Goal: Share content: Share content

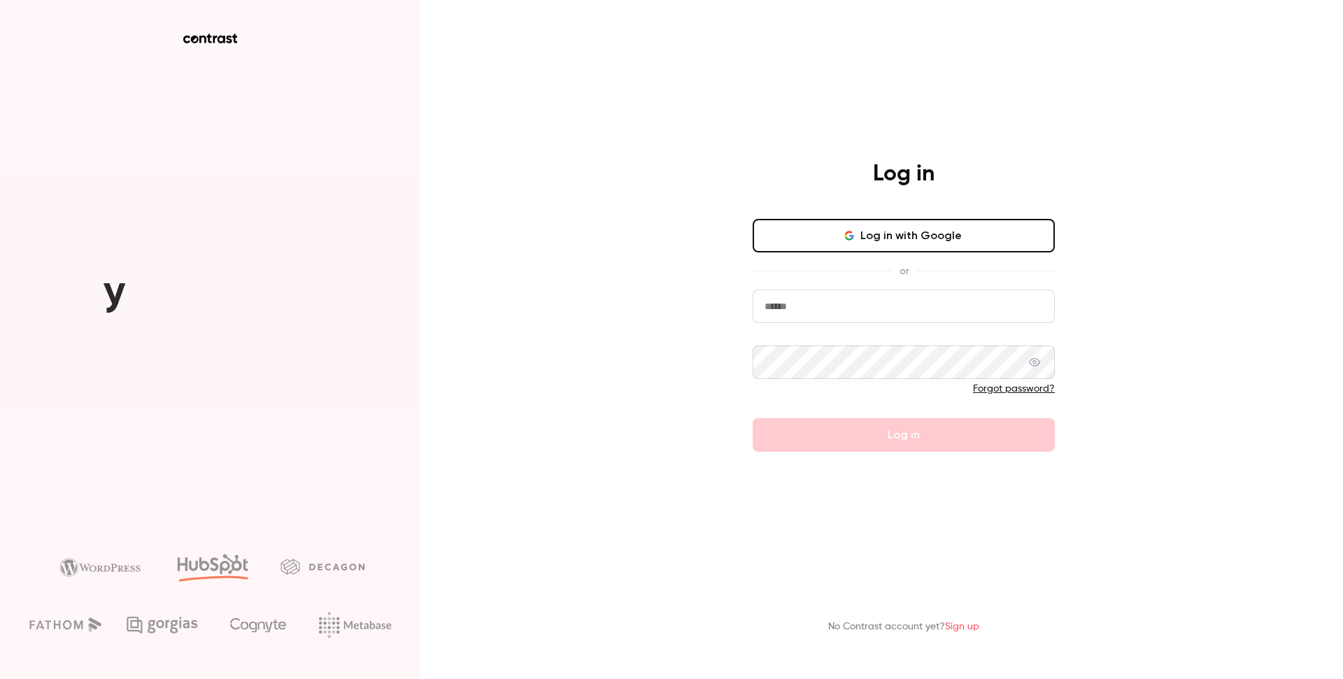
click at [890, 238] on button "Log in with Google" at bounding box center [903, 236] width 302 height 34
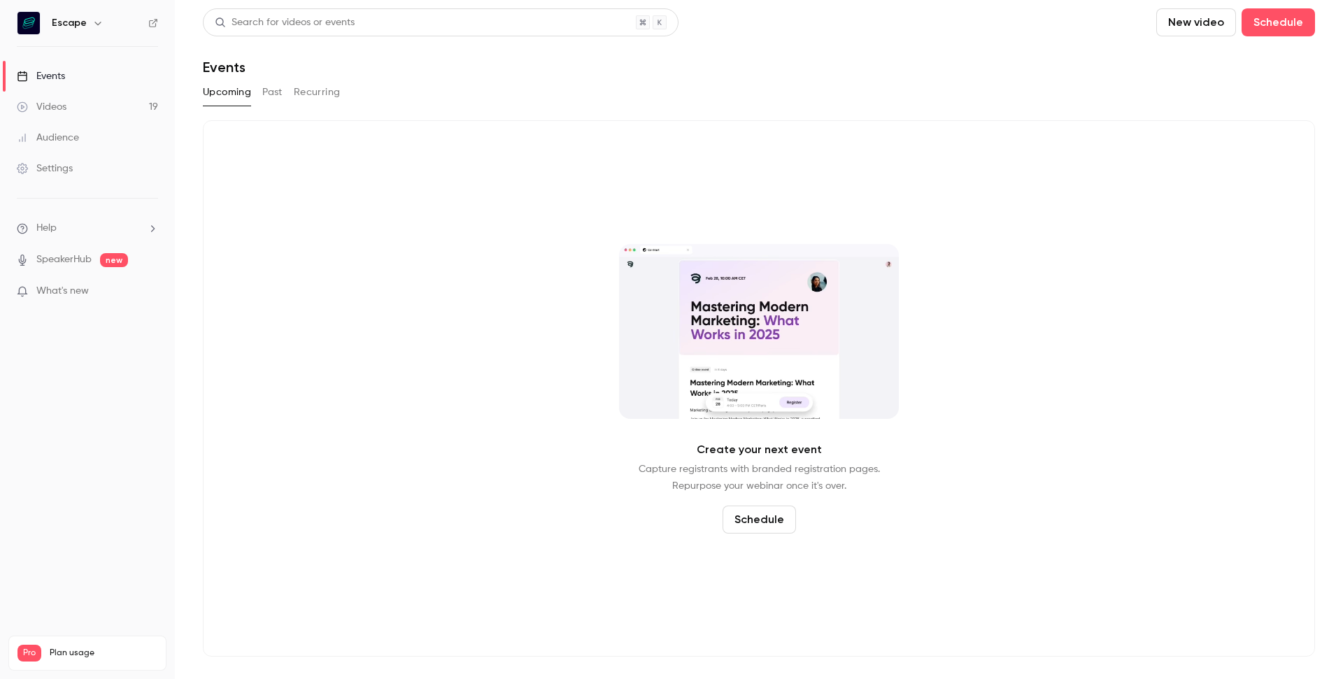
click at [273, 101] on button "Past" at bounding box center [272, 92] width 20 height 22
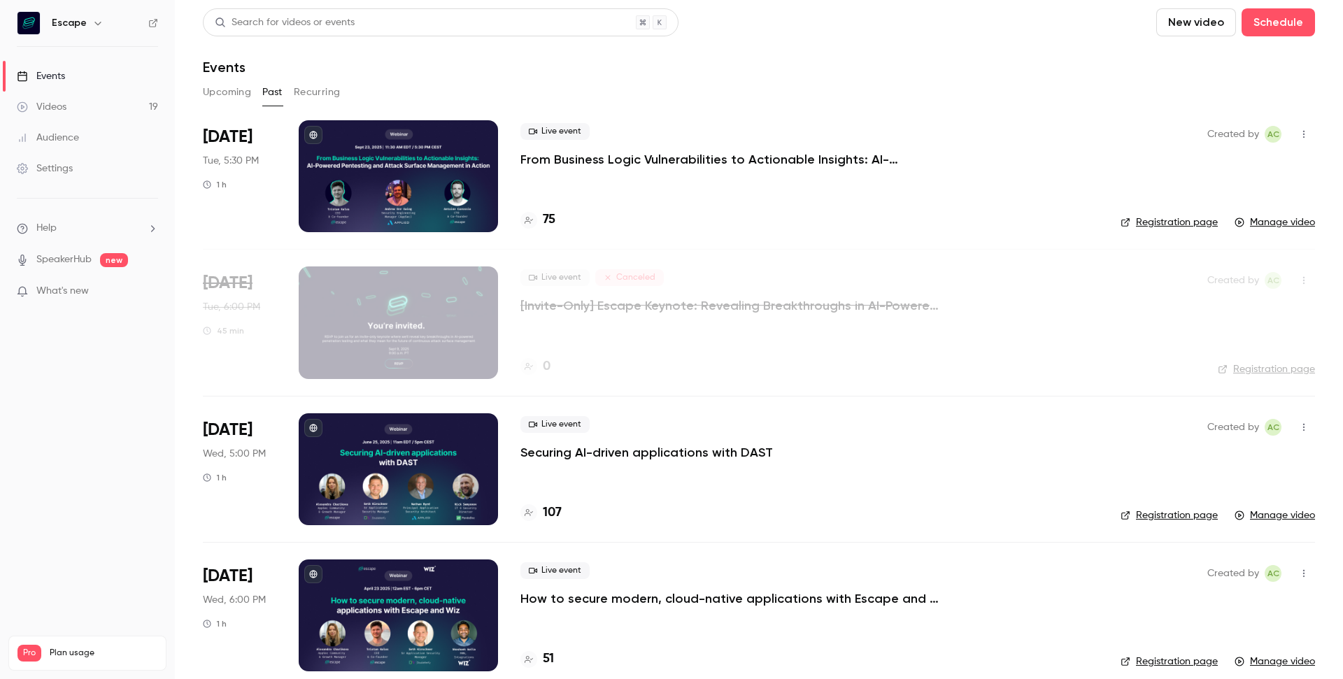
click at [625, 157] on p "From Business Logic Vulnerabilities to Actionable Insights: AI-powered Pentesti…" at bounding box center [730, 159] width 420 height 17
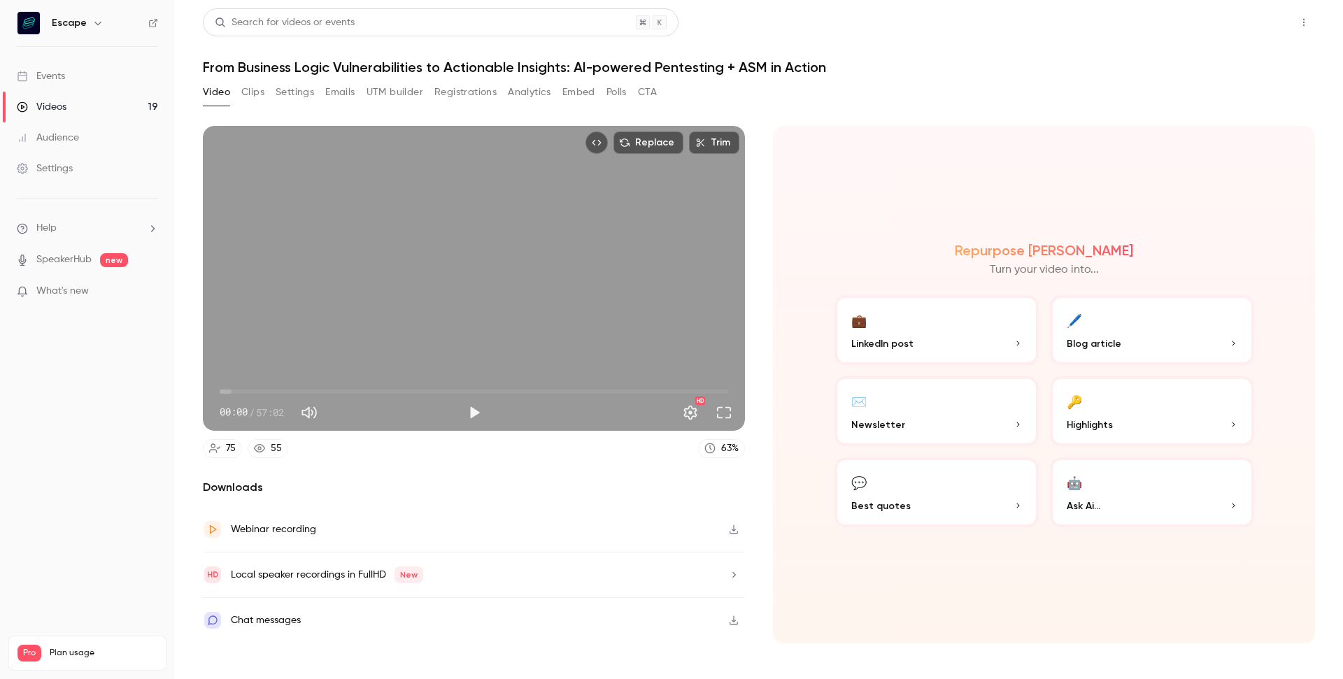
click at [1265, 20] on button "Share" at bounding box center [1253, 22] width 55 height 28
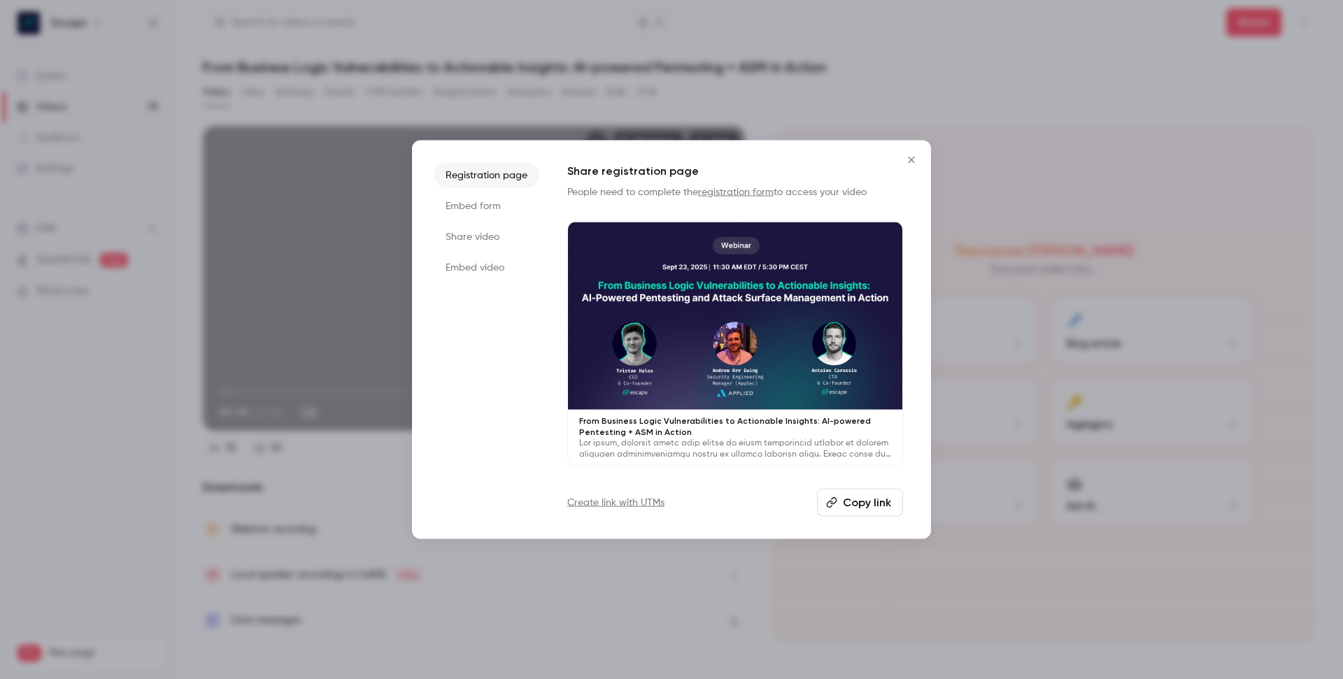
click at [476, 236] on li "Share video" at bounding box center [486, 236] width 105 height 25
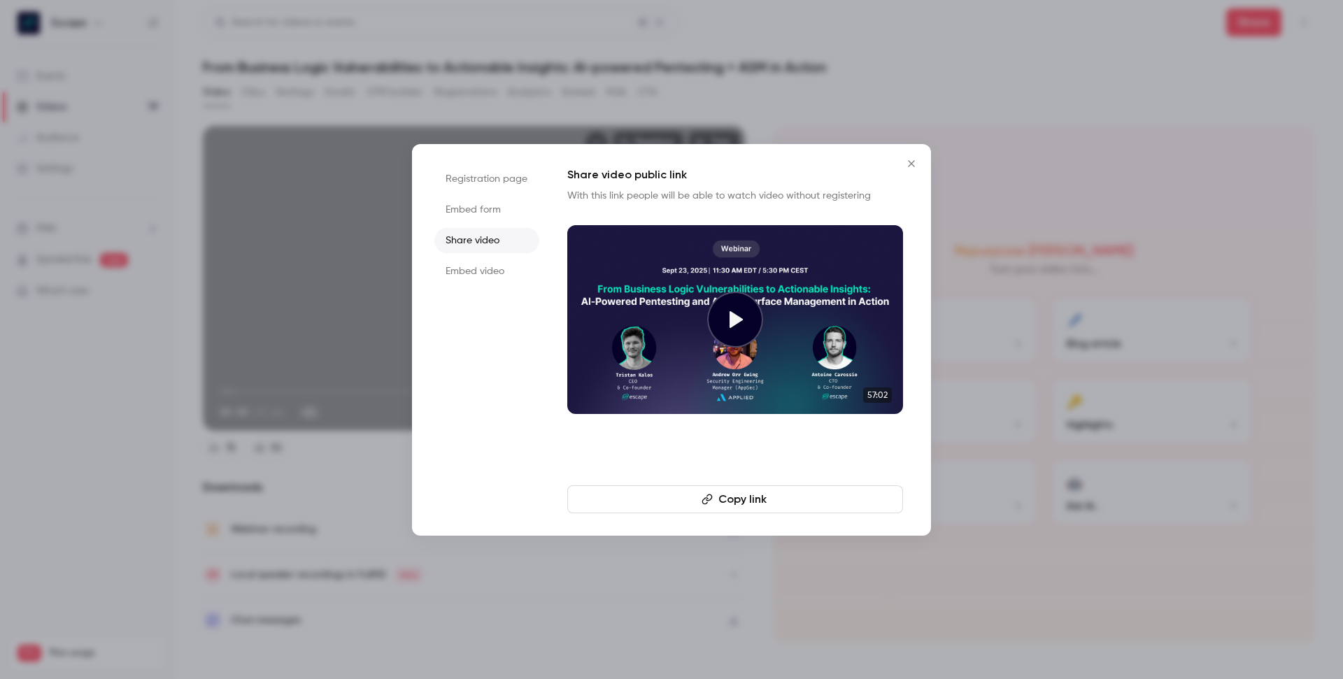
click at [490, 270] on li "Embed video" at bounding box center [486, 271] width 105 height 25
click at [483, 241] on li "Share video" at bounding box center [486, 240] width 105 height 25
click at [743, 501] on button "Copy link" at bounding box center [735, 499] width 336 height 28
click at [1062, 282] on div at bounding box center [671, 339] width 1343 height 679
